Goal: Find specific page/section: Find specific page/section

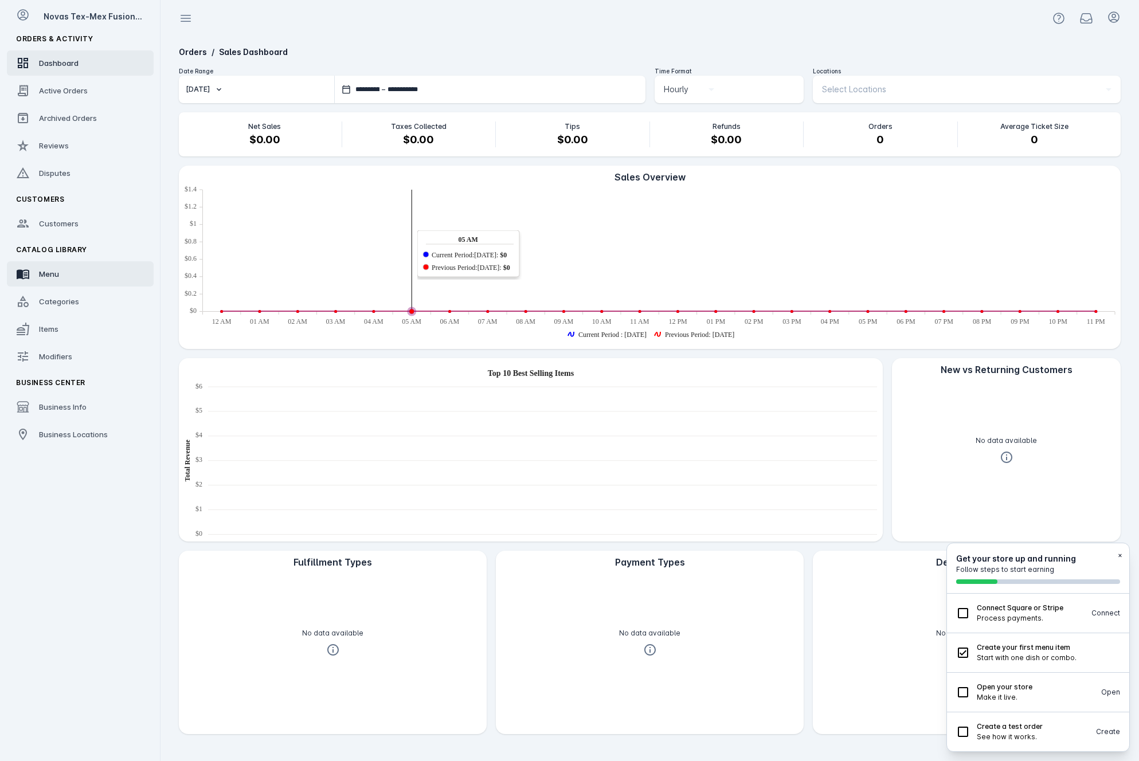
click at [62, 271] on link "Menu" at bounding box center [80, 273] width 147 height 25
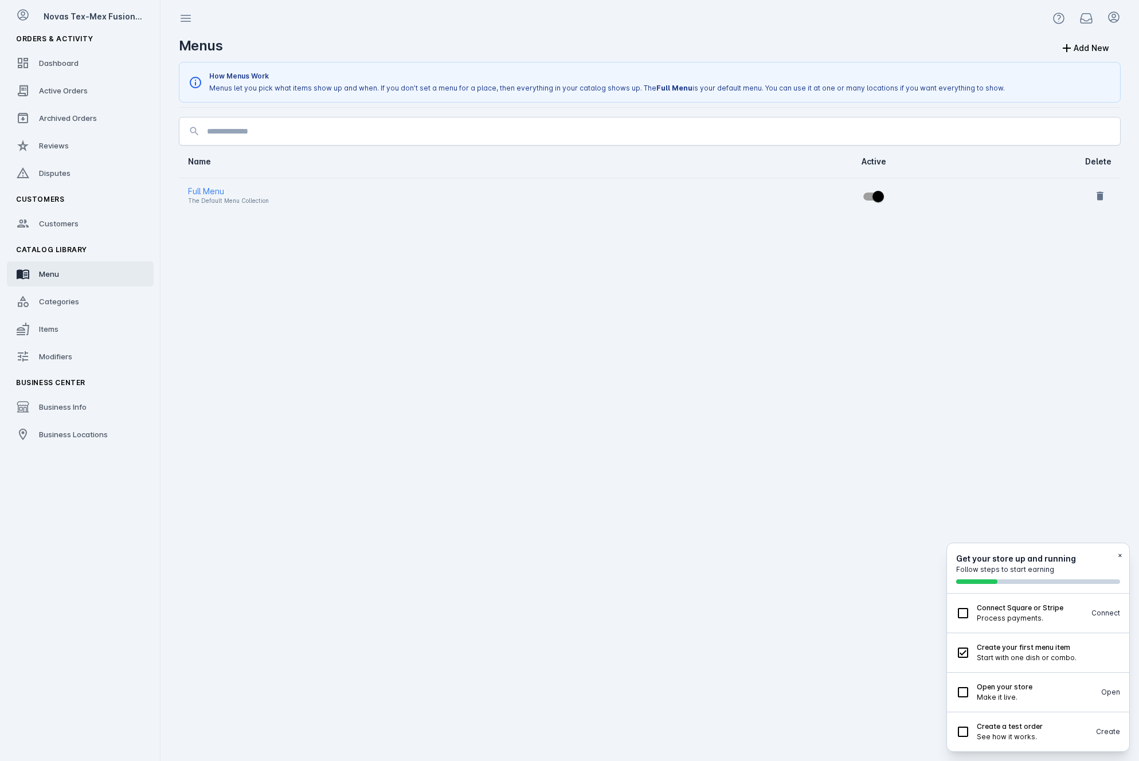
click at [211, 189] on div "Full Menu" at bounding box center [428, 192] width 481 height 14
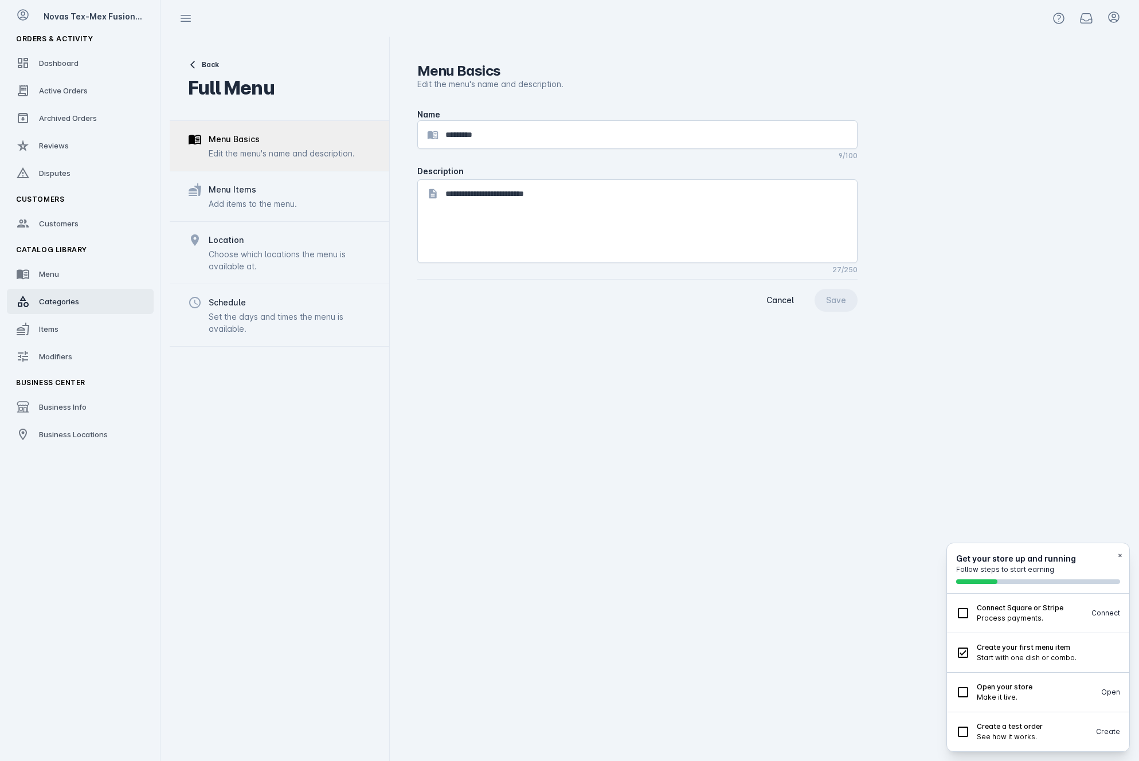
click at [73, 308] on link "Categories" at bounding box center [80, 301] width 147 height 25
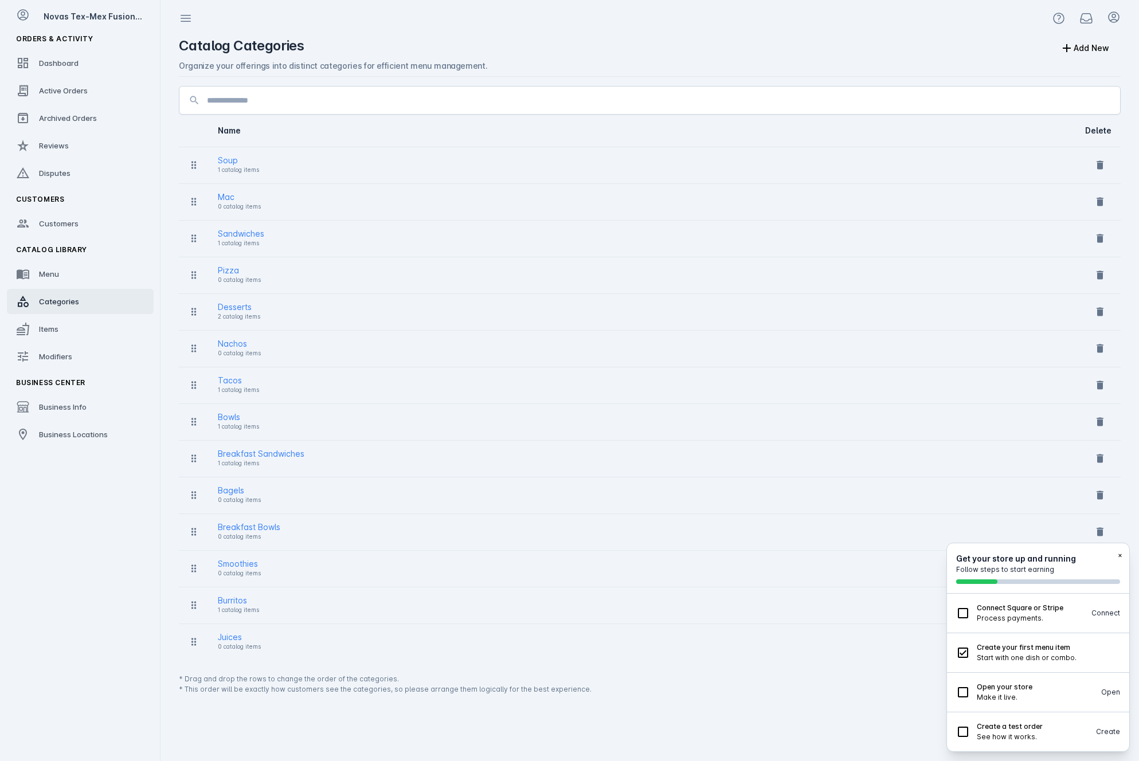
click at [1121, 554] on button "×" at bounding box center [1120, 555] width 5 height 10
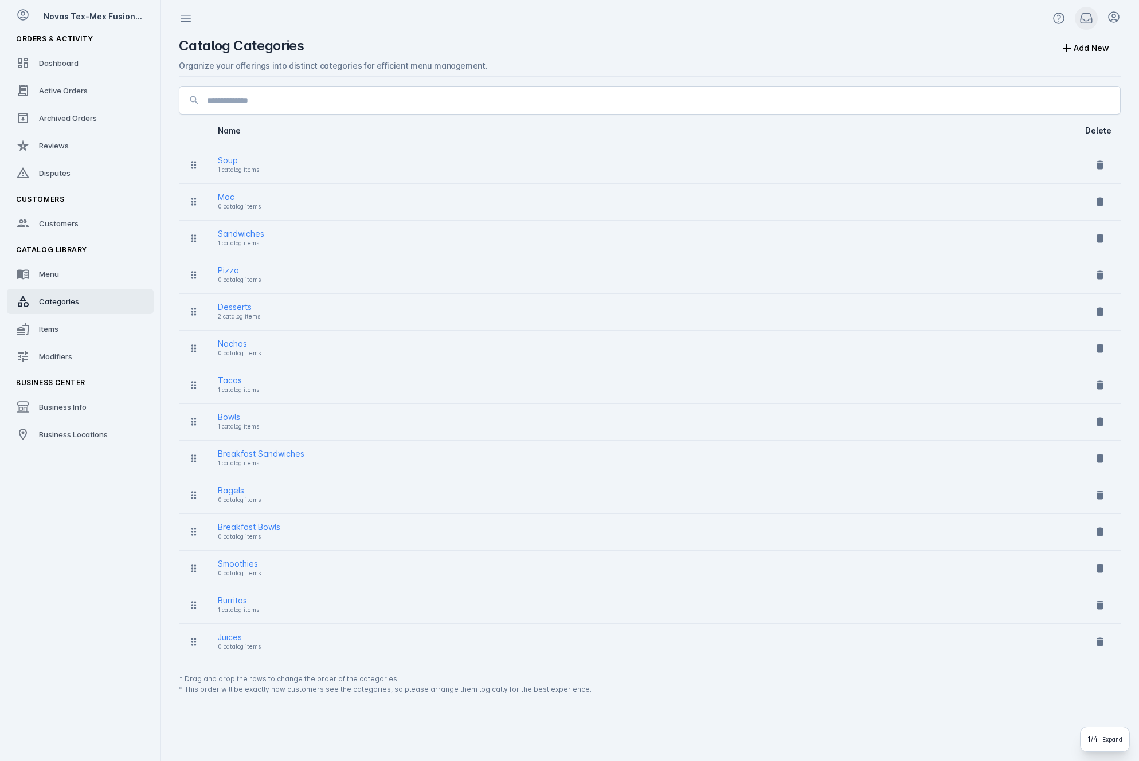
click at [1087, 16] on icon at bounding box center [1086, 18] width 14 height 14
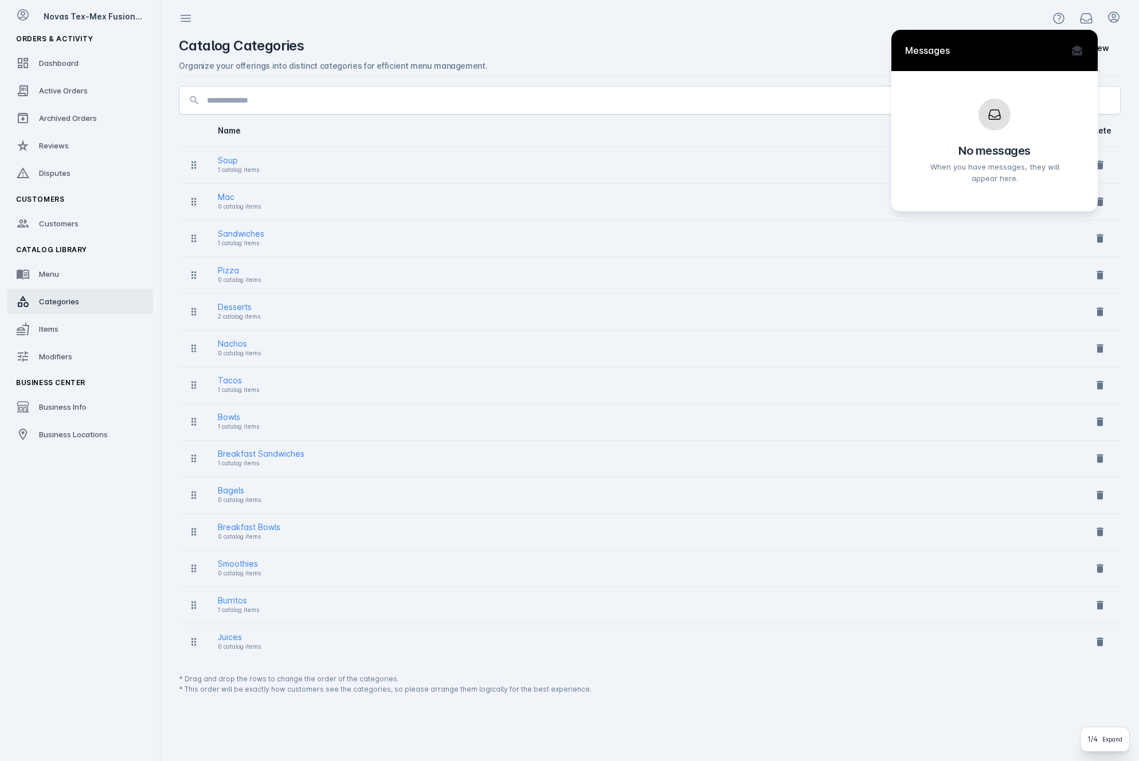
click at [1086, 15] on div at bounding box center [569, 380] width 1139 height 761
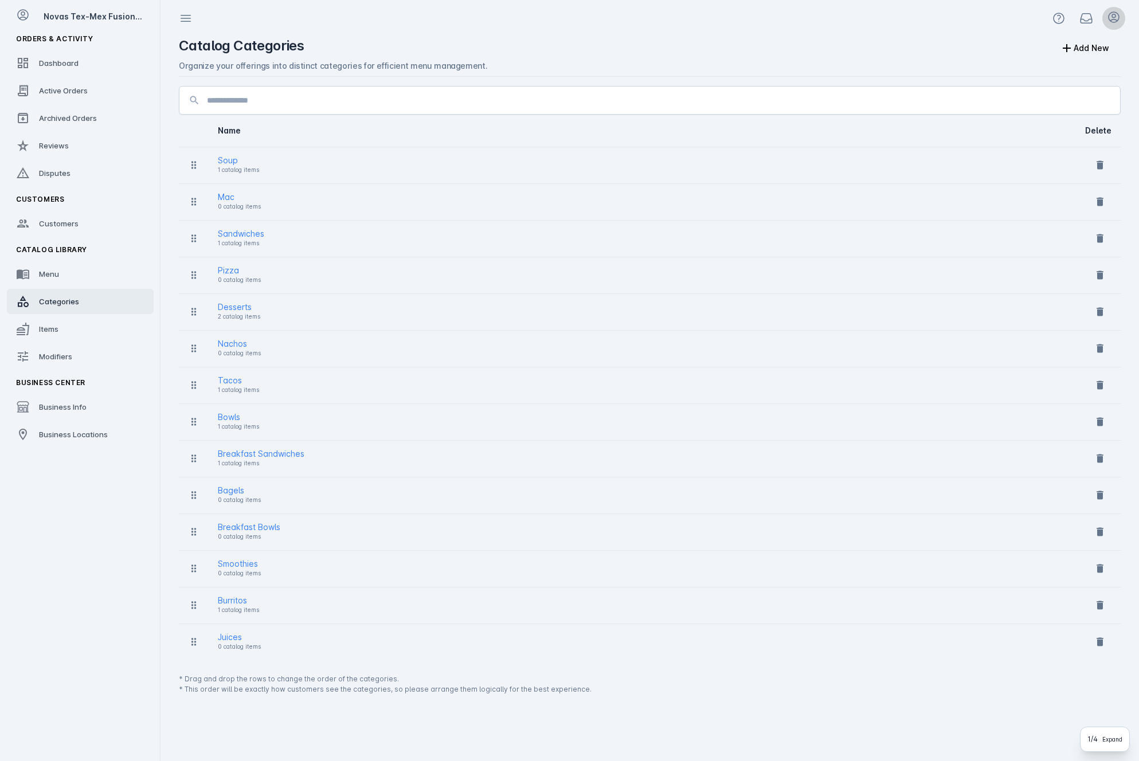
click at [1126, 18] on span at bounding box center [1114, 19] width 28 height 28
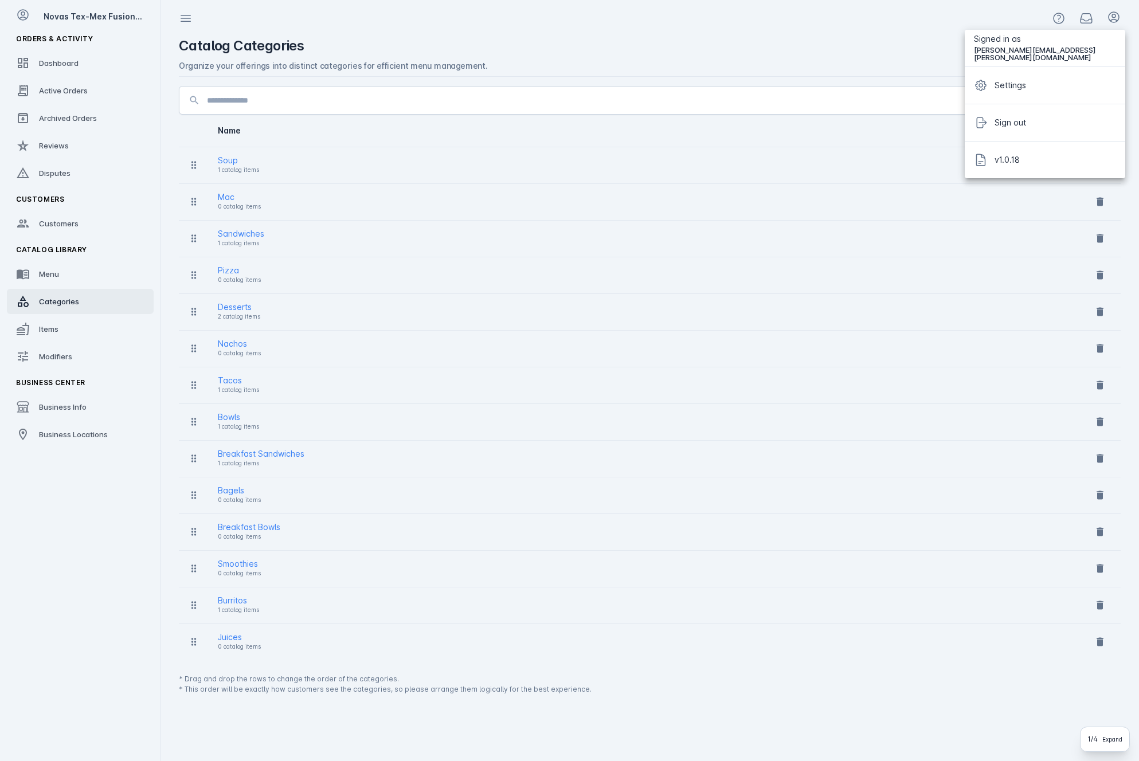
click at [1120, 17] on div at bounding box center [569, 380] width 1139 height 761
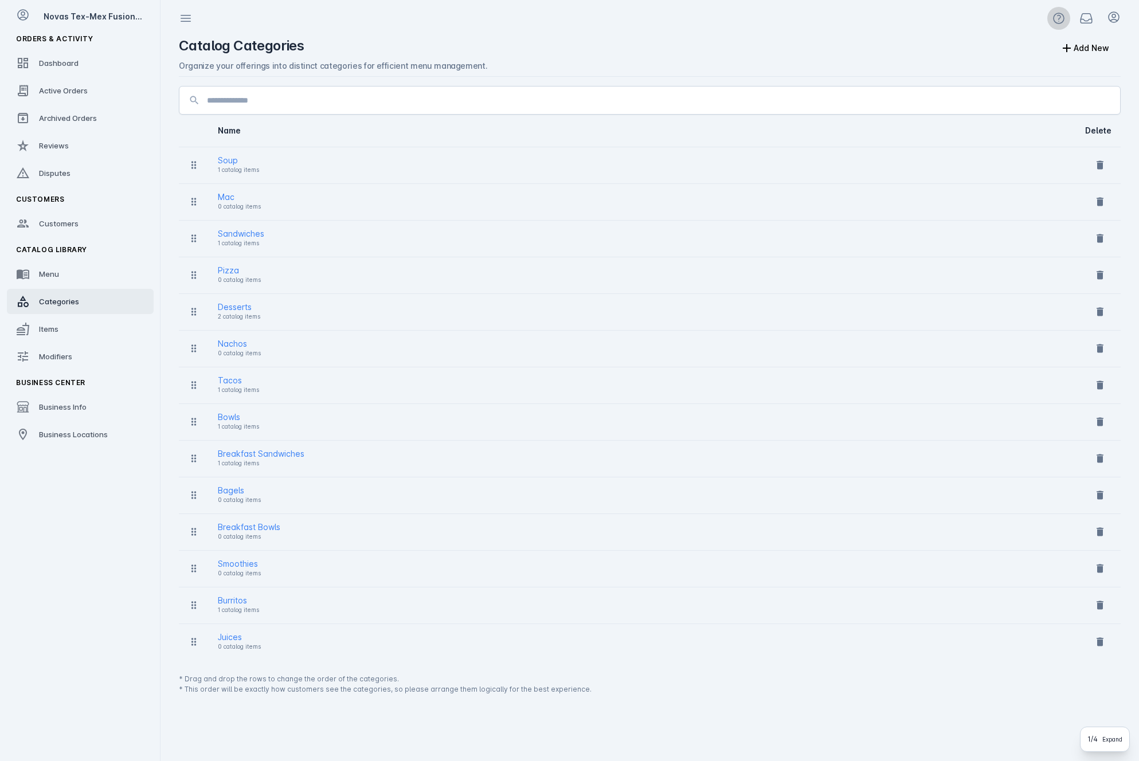
click at [1059, 17] on icon at bounding box center [1059, 18] width 14 height 14
click at [1061, 17] on div at bounding box center [569, 380] width 1139 height 761
click at [88, 55] on link "Dashboard" at bounding box center [80, 62] width 147 height 25
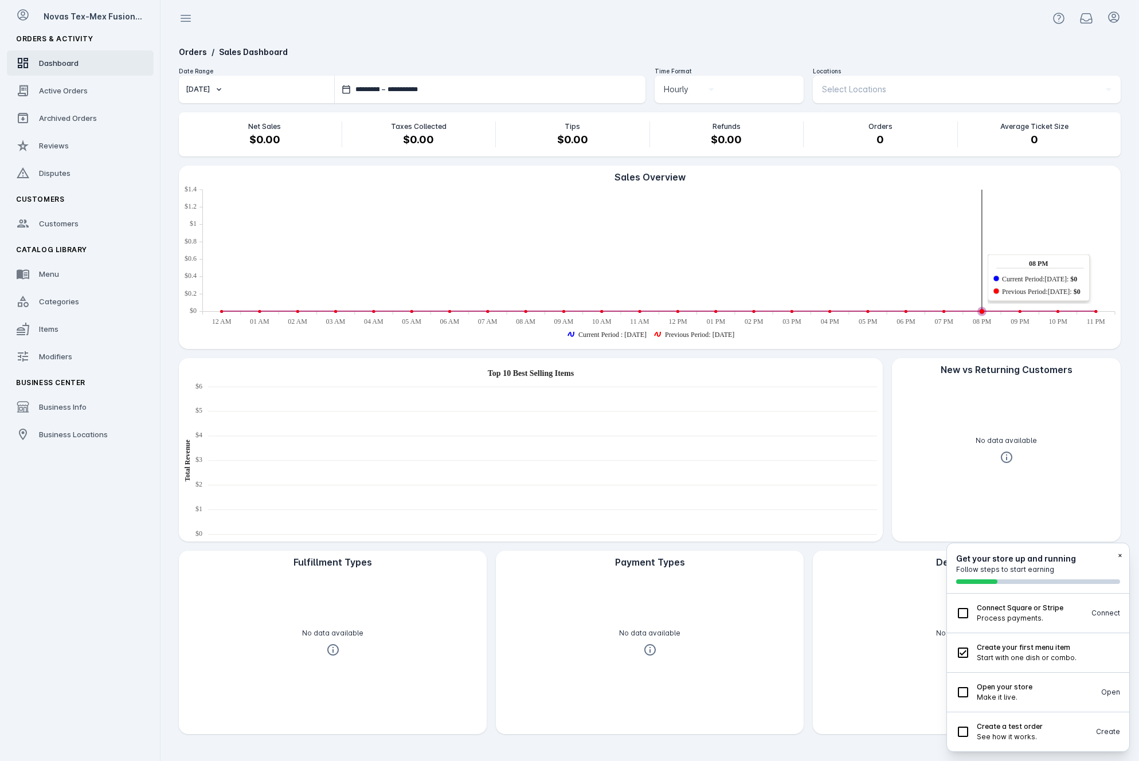
click at [1122, 555] on button "×" at bounding box center [1120, 555] width 5 height 10
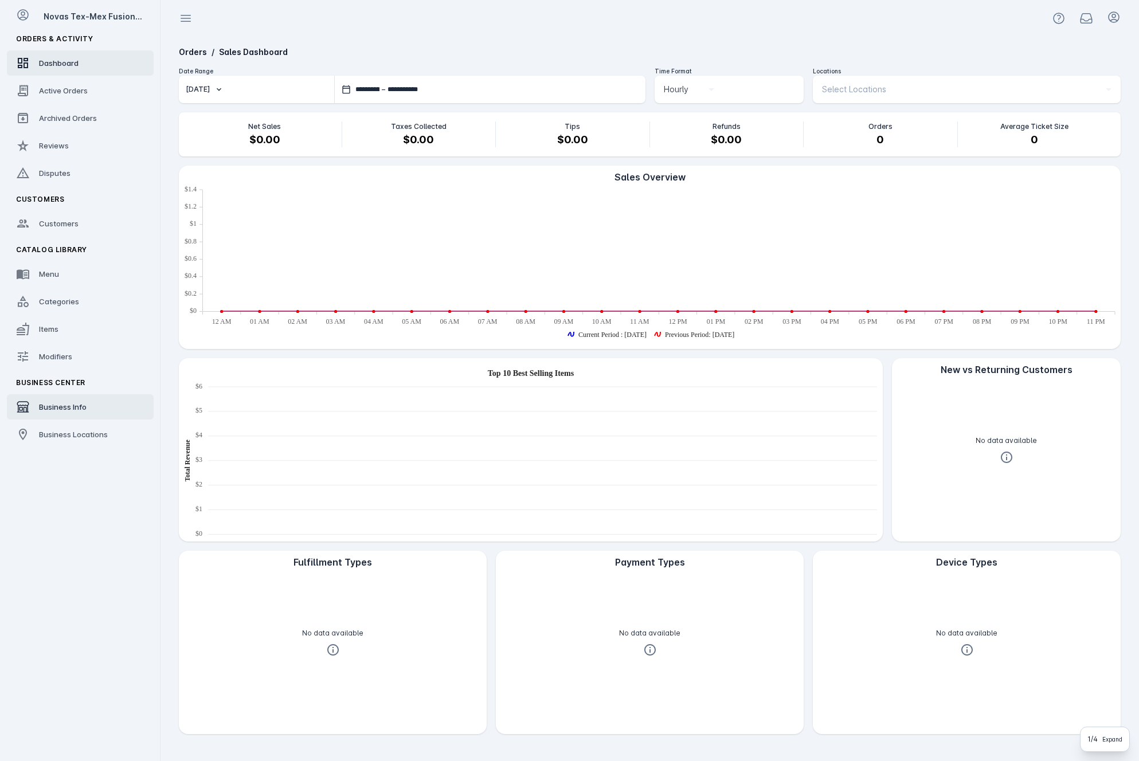
click at [88, 407] on link "Business Info" at bounding box center [80, 406] width 147 height 25
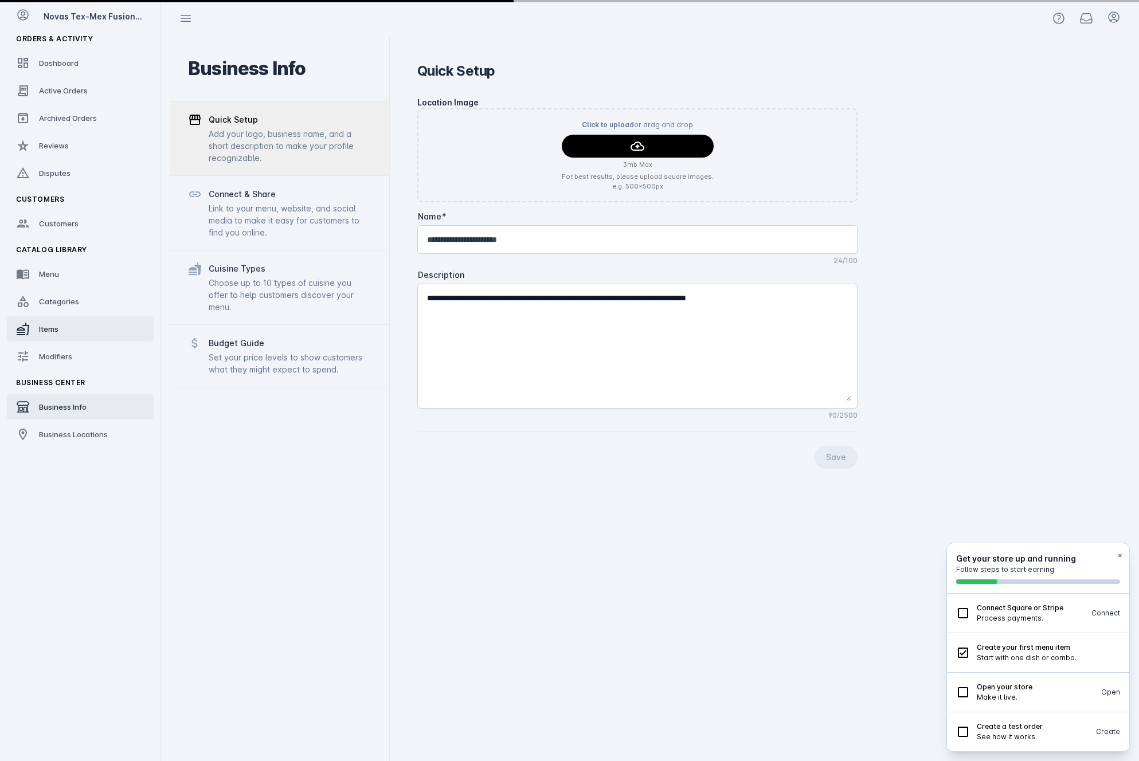
click at [66, 324] on link "Items" at bounding box center [80, 328] width 147 height 25
